Goal: Task Accomplishment & Management: Manage account settings

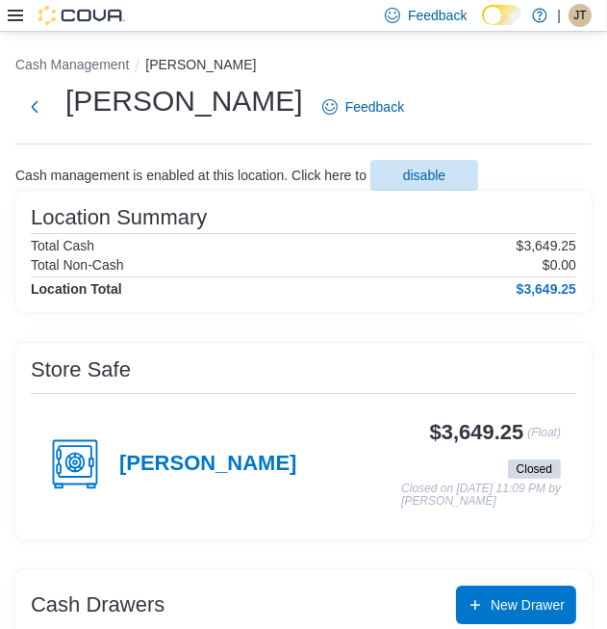
click at [579, 16] on span "JT" at bounding box center [580, 15] width 13 height 23
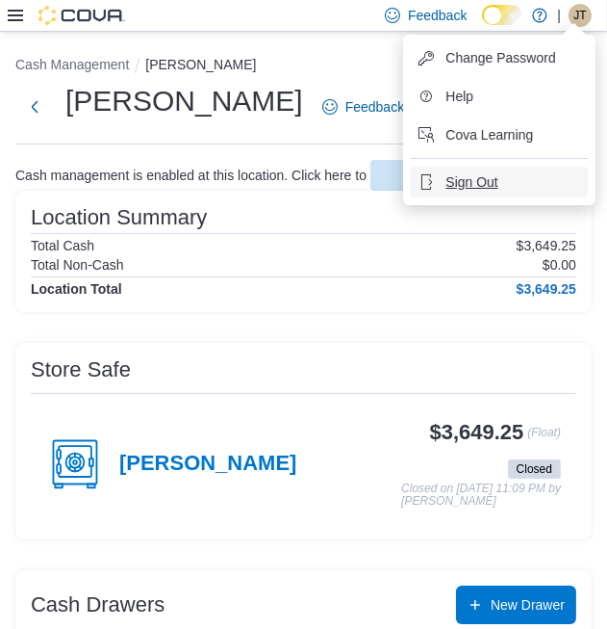
click at [510, 177] on button "Sign Out" at bounding box center [499, 182] width 177 height 31
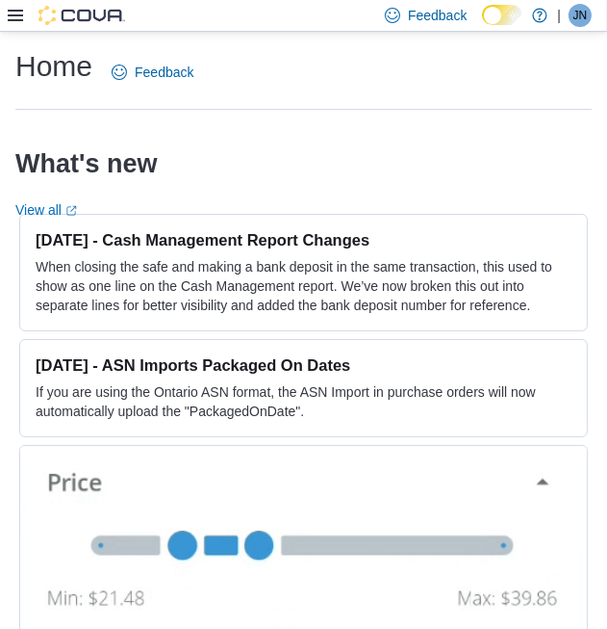
click at [17, 14] on icon at bounding box center [15, 16] width 15 height 12
